Goal: Information Seeking & Learning: Find specific fact

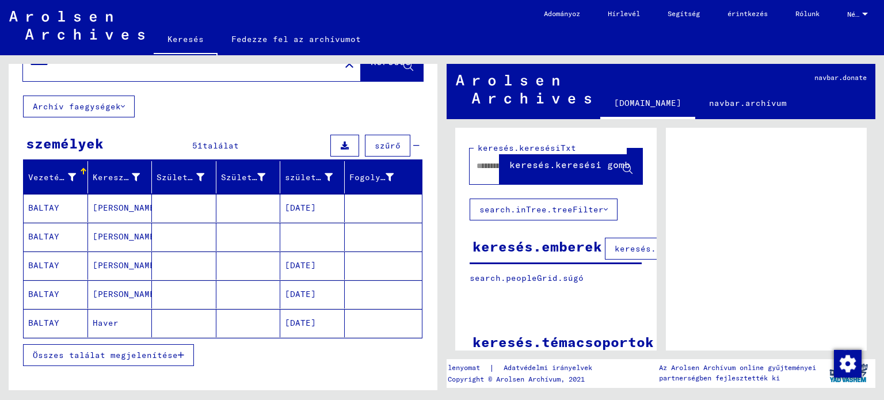
scroll to position [58, 0]
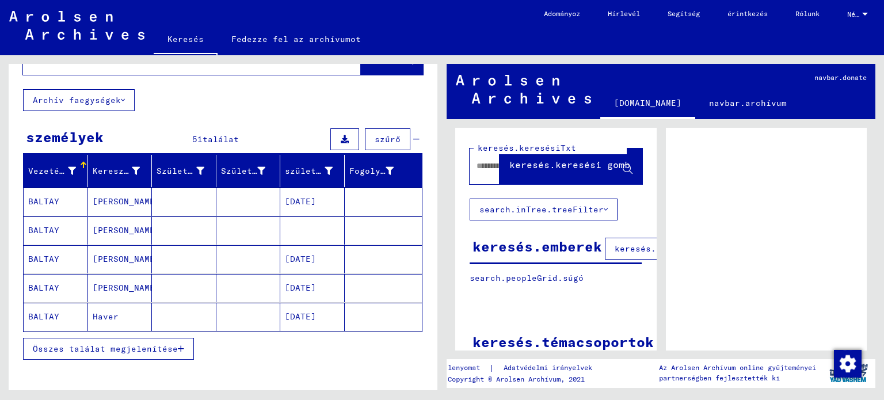
click at [124, 343] on font "Összes találat megjelenítése" at bounding box center [105, 348] width 145 height 10
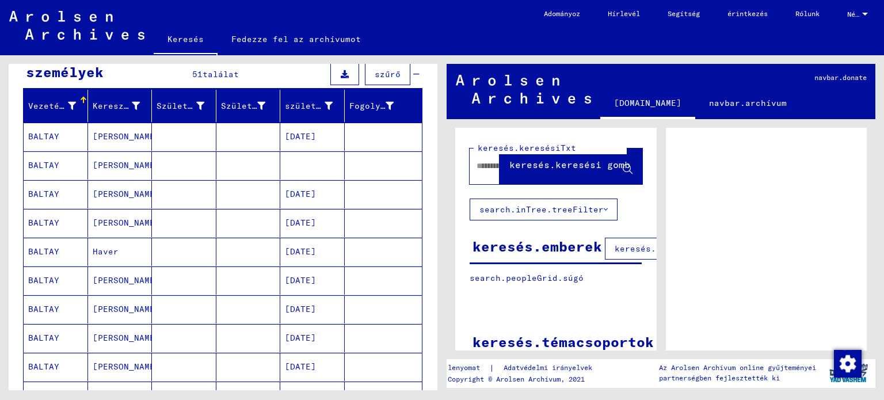
scroll to position [0, 0]
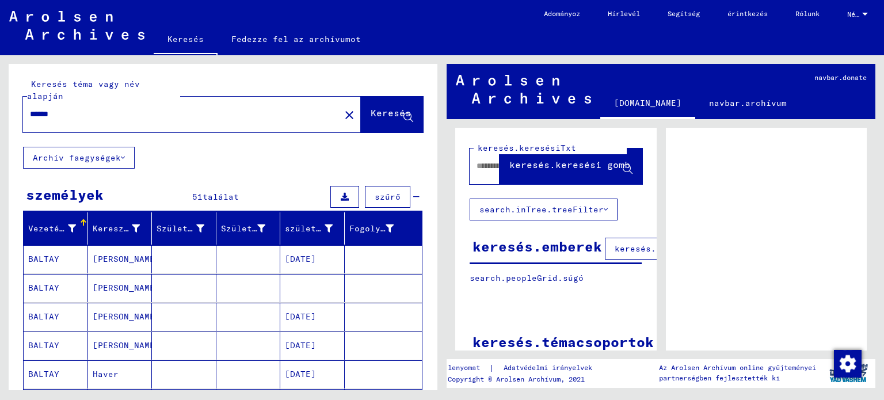
click at [47, 254] on font "BALTAY" at bounding box center [43, 259] width 31 height 10
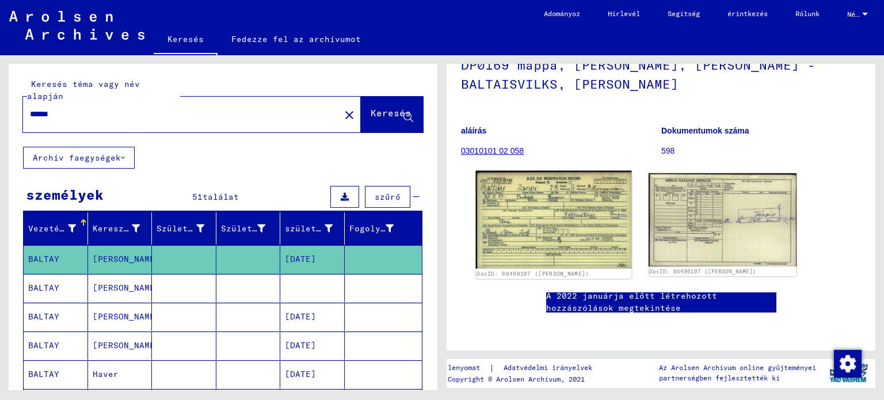
scroll to position [288, 0]
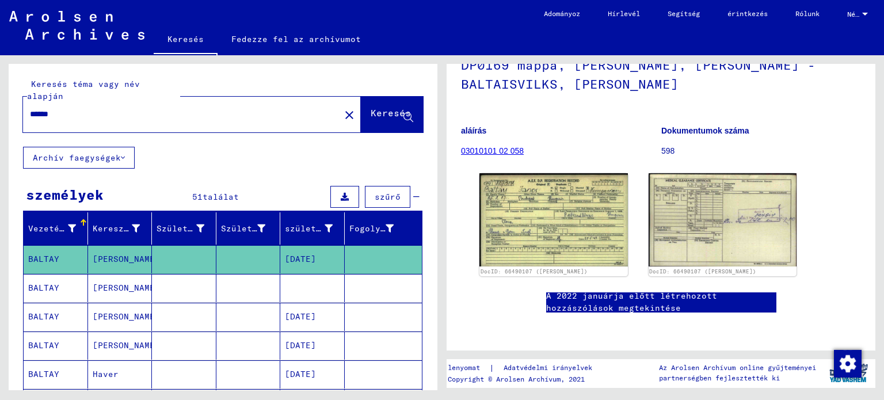
click at [62, 284] on mat-cell "BALTAY" at bounding box center [56, 288] width 64 height 28
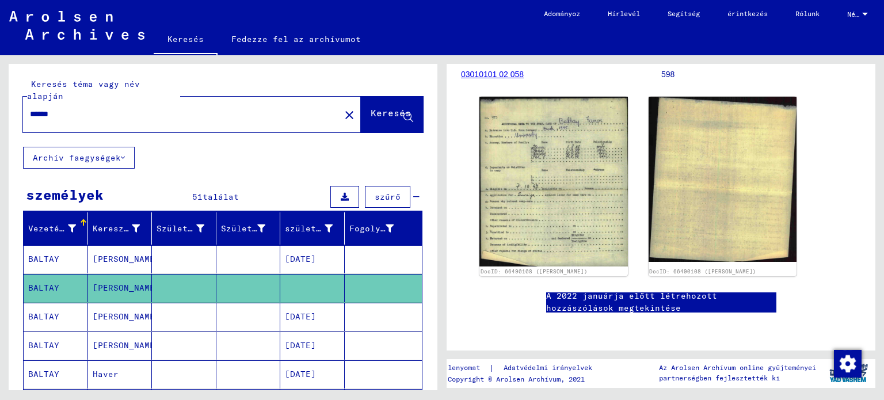
scroll to position [230, 0]
click at [53, 312] on mat-cell "BALTAY" at bounding box center [56, 317] width 64 height 28
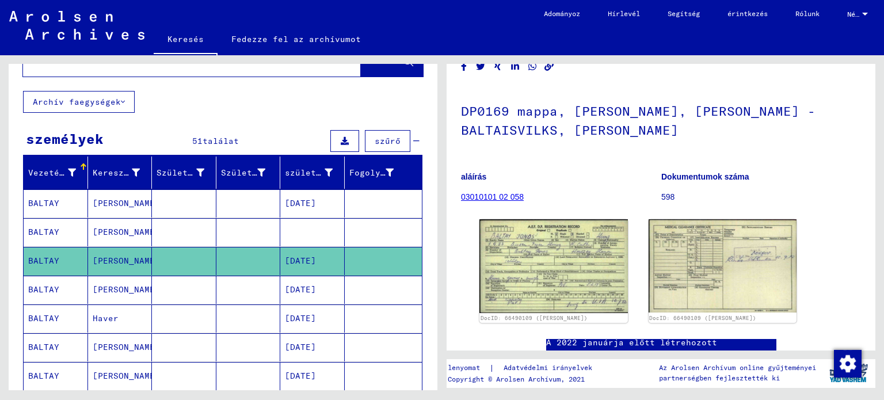
scroll to position [58, 0]
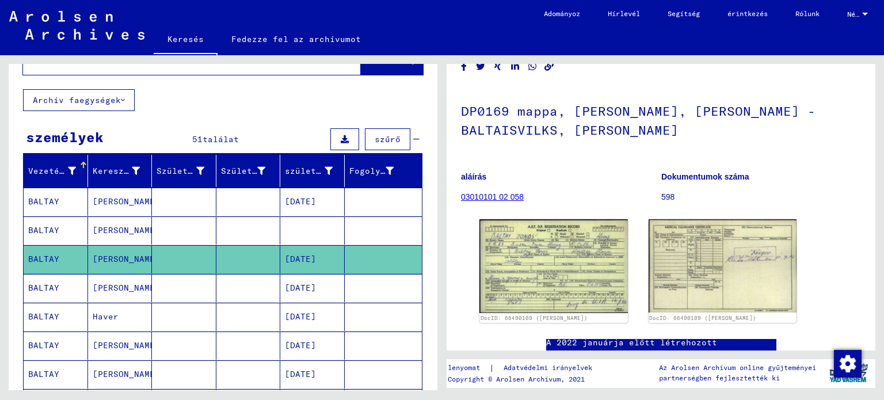
click at [52, 311] on font "BALTAY" at bounding box center [43, 316] width 31 height 10
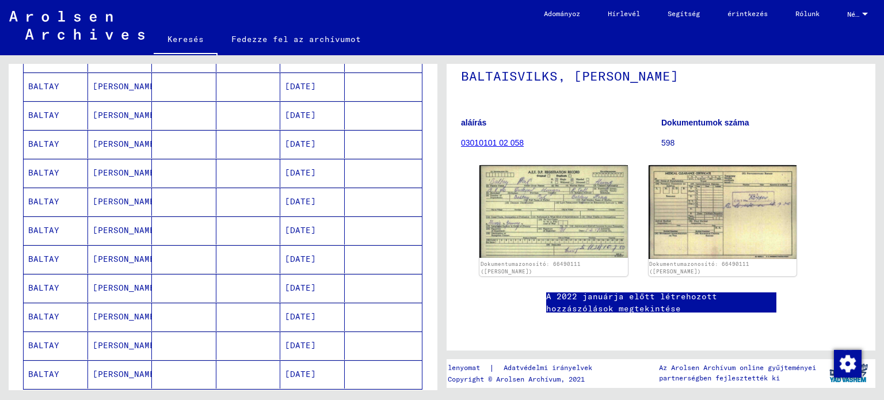
scroll to position [161, 0]
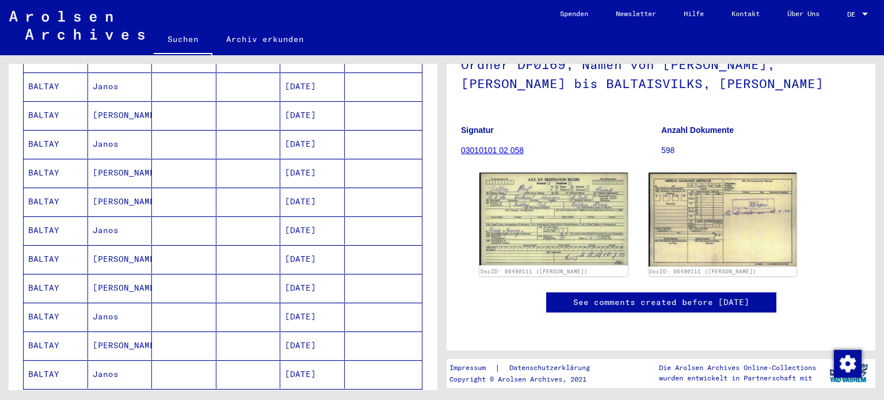
click at [102, 216] on mat-cell "Janos" at bounding box center [120, 230] width 64 height 28
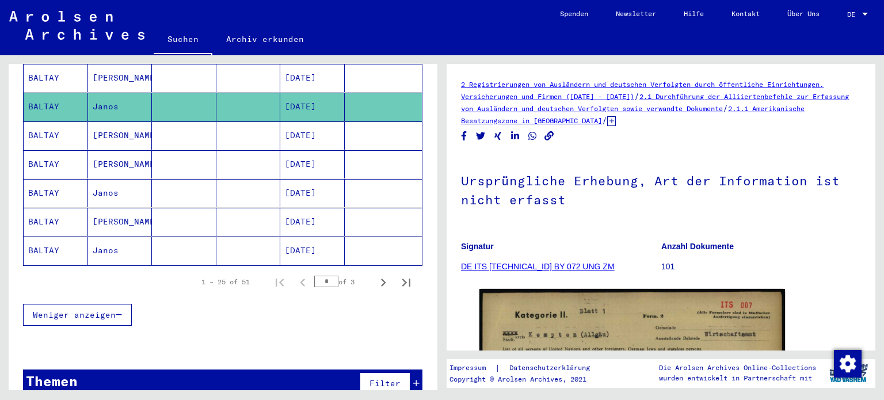
scroll to position [700, 0]
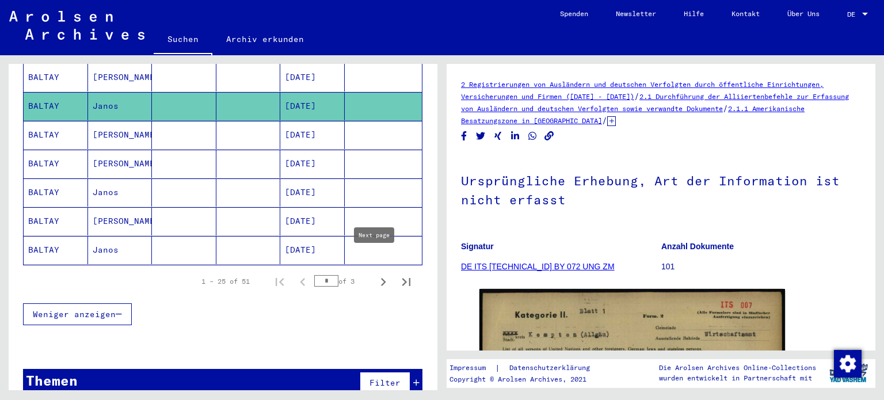
click at [375, 274] on icon "Next page" at bounding box center [383, 282] width 16 height 16
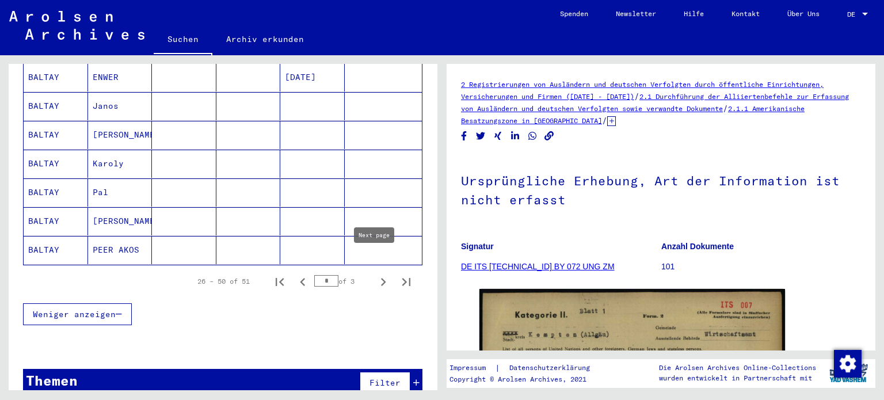
click at [375, 274] on icon "Next page" at bounding box center [383, 282] width 16 height 16
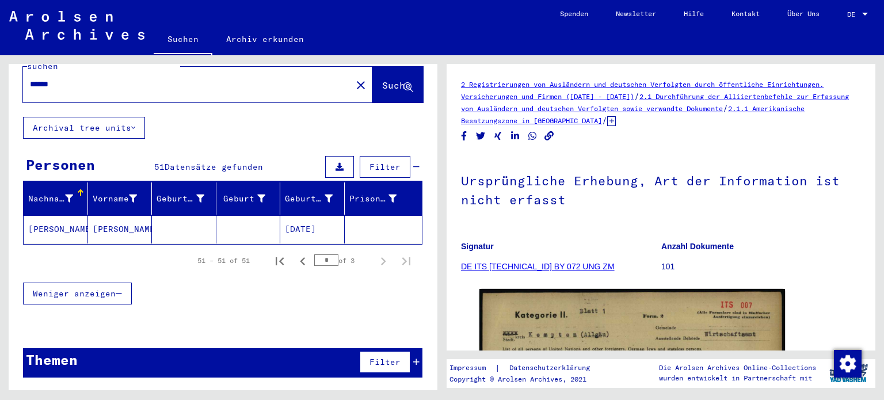
scroll to position [15, 0]
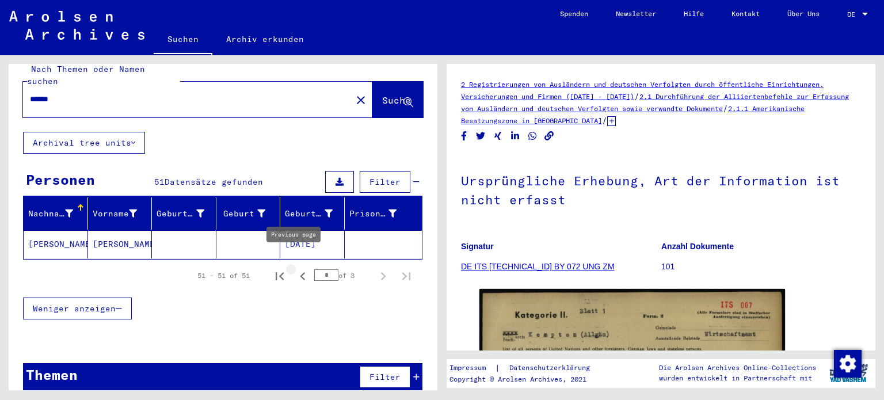
click at [291, 264] on button "Previous page" at bounding box center [302, 275] width 23 height 23
type input "*"
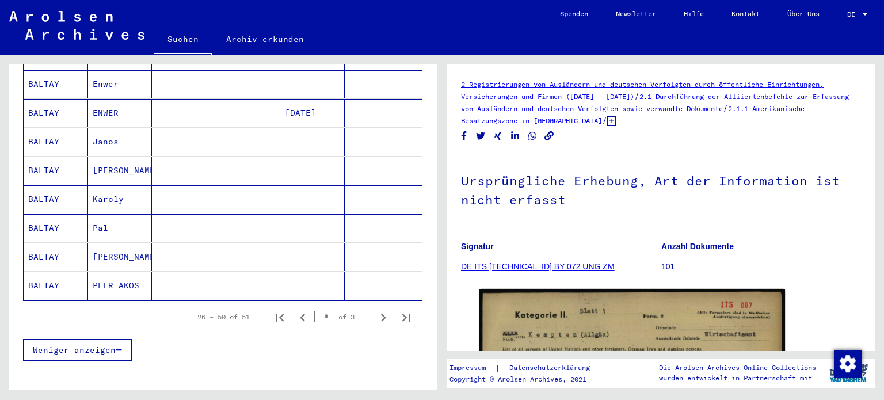
scroll to position [700, 0]
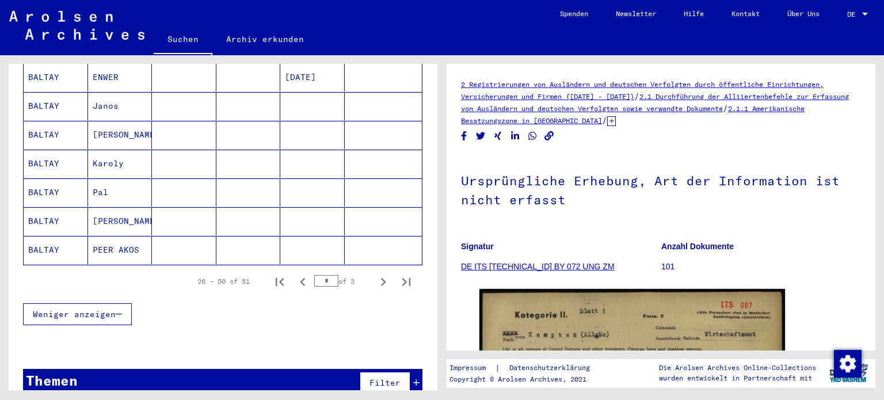
click at [122, 236] on mat-cell "PEER AKOS" at bounding box center [120, 250] width 64 height 28
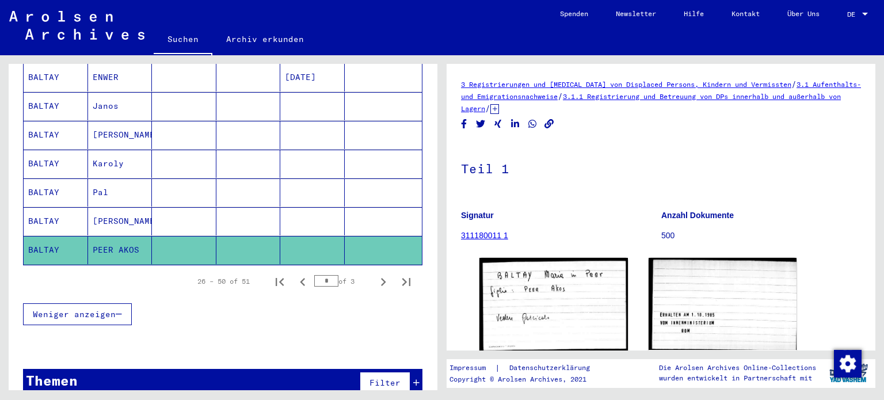
click at [106, 209] on mat-cell "[PERSON_NAME]" at bounding box center [120, 221] width 64 height 28
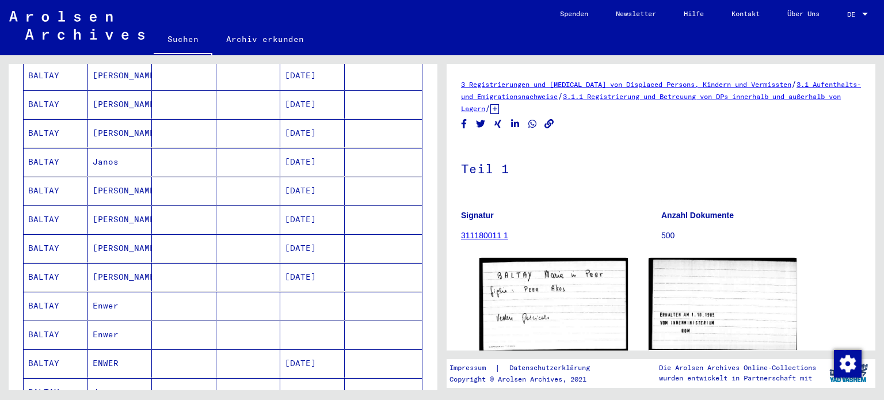
scroll to position [412, 0]
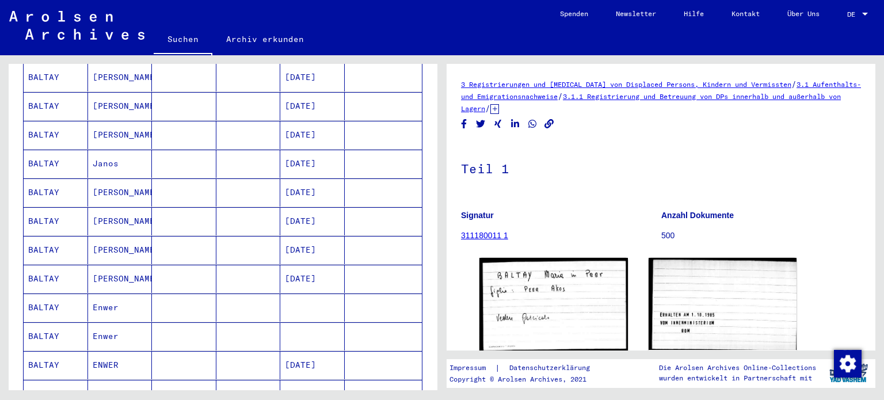
click at [122, 265] on mat-cell "[PERSON_NAME]" at bounding box center [120, 279] width 64 height 28
